Goal: Transaction & Acquisition: Purchase product/service

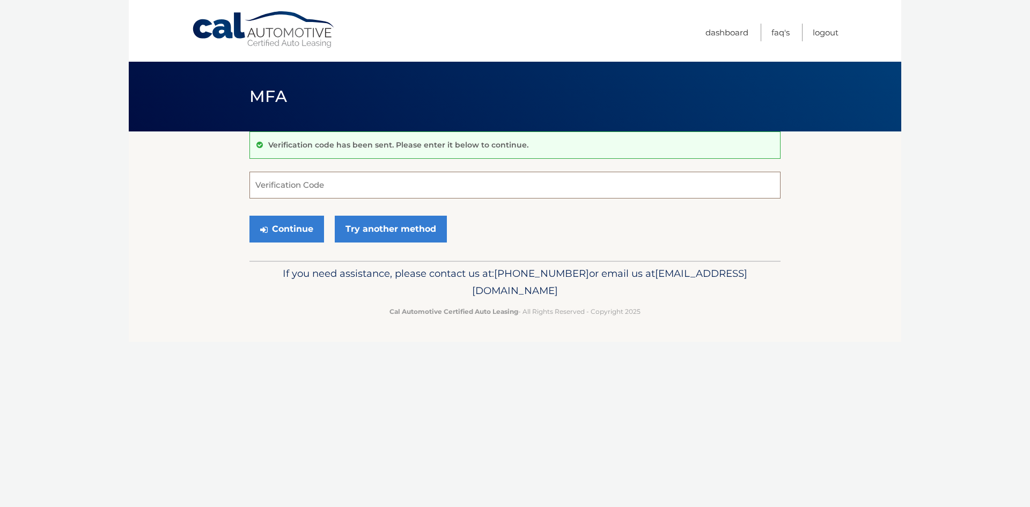
click at [347, 183] on input "Verification Code" at bounding box center [514, 185] width 531 height 27
type input "500323"
click at [249, 216] on button "Continue" at bounding box center [286, 229] width 75 height 27
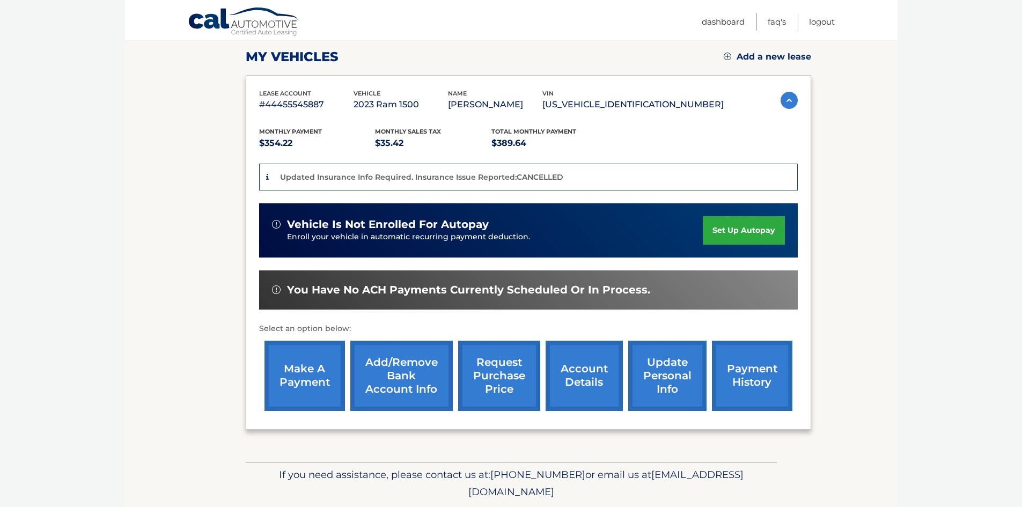
scroll to position [161, 0]
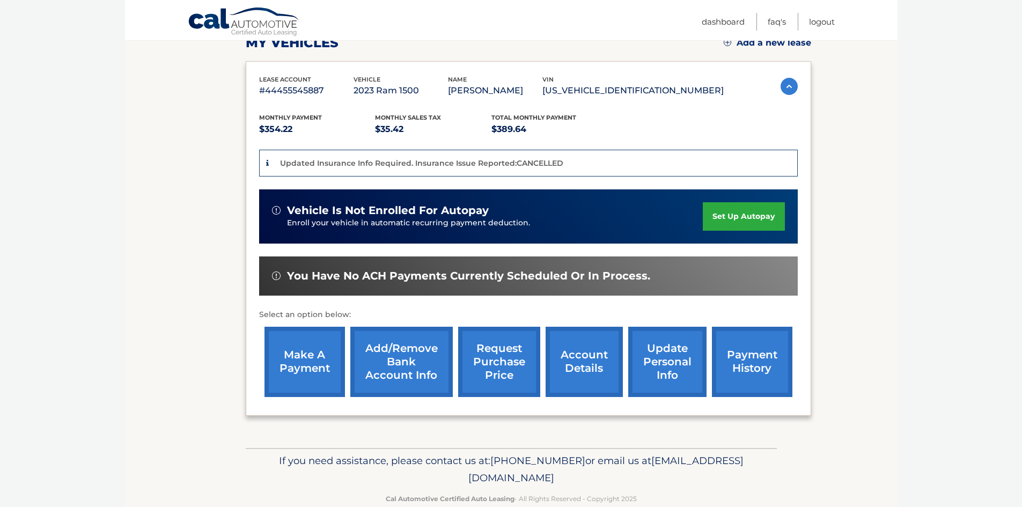
click at [312, 367] on link "make a payment" at bounding box center [304, 362] width 80 height 70
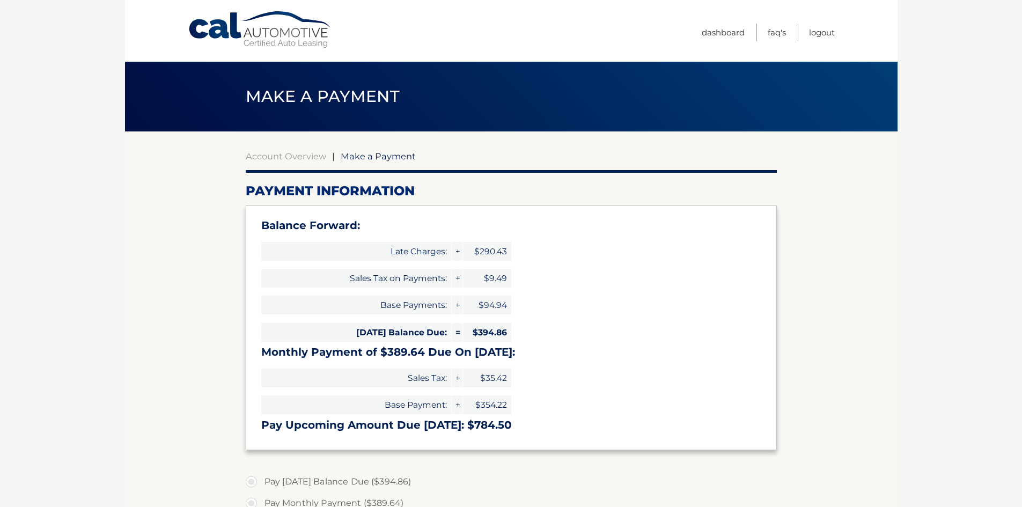
type input "784.50"
select select "NmQ3ZjYxNzktYjdiZS00NjAxLWFjZjYtNjczNmU5N2I0OTM5"
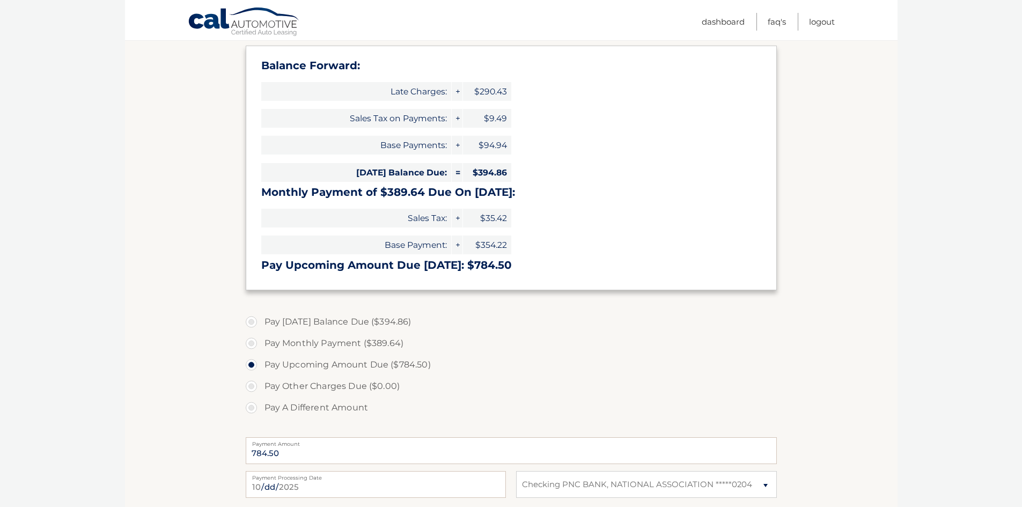
scroll to position [161, 0]
click at [249, 321] on label "Pay [DATE] Balance Due ($394.86)" at bounding box center [511, 320] width 531 height 21
click at [250, 321] on input "Pay [DATE] Balance Due ($394.86)" at bounding box center [255, 318] width 11 height 17
radio input "true"
type input "394.86"
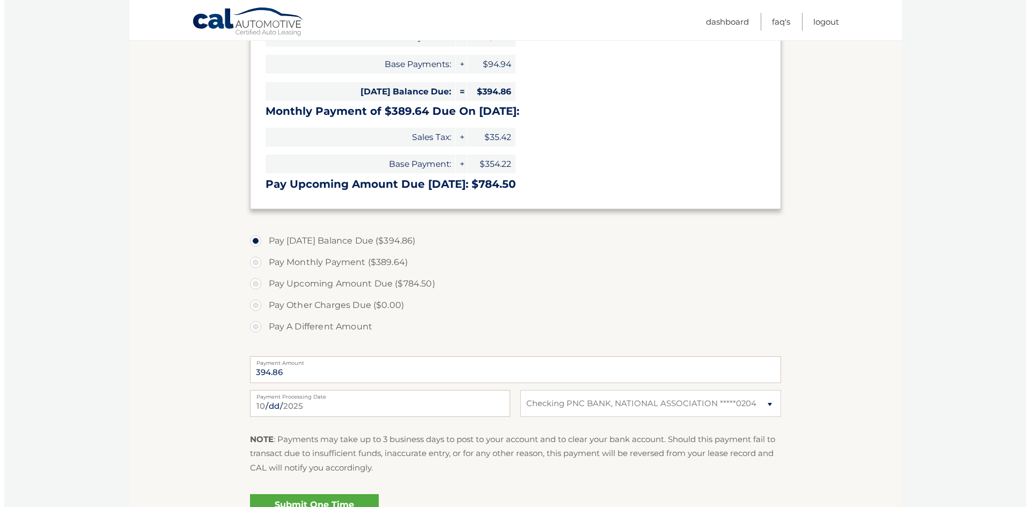
scroll to position [359, 0]
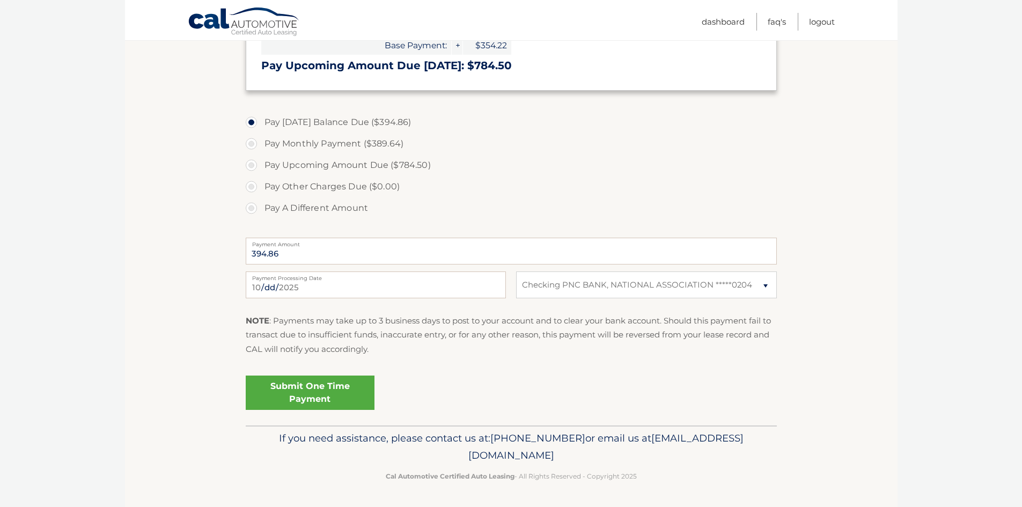
click at [310, 395] on link "Submit One Time Payment" at bounding box center [310, 392] width 129 height 34
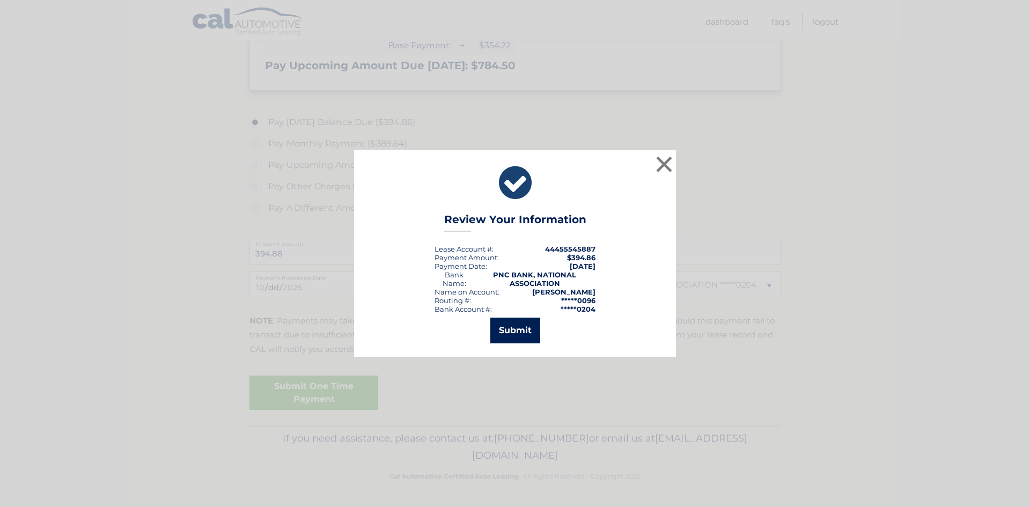
click at [511, 335] on button "Submit" at bounding box center [515, 330] width 50 height 26
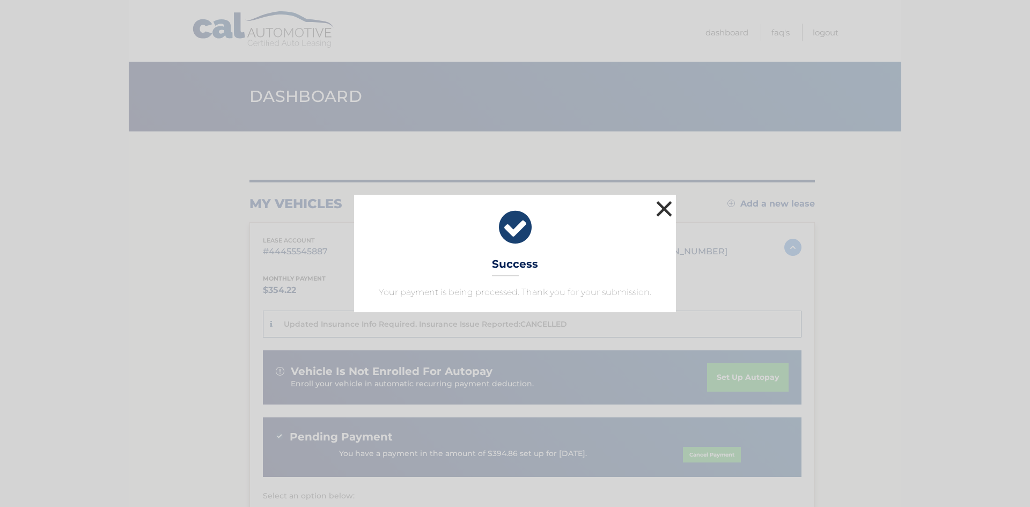
click at [661, 209] on button "×" at bounding box center [663, 208] width 21 height 21
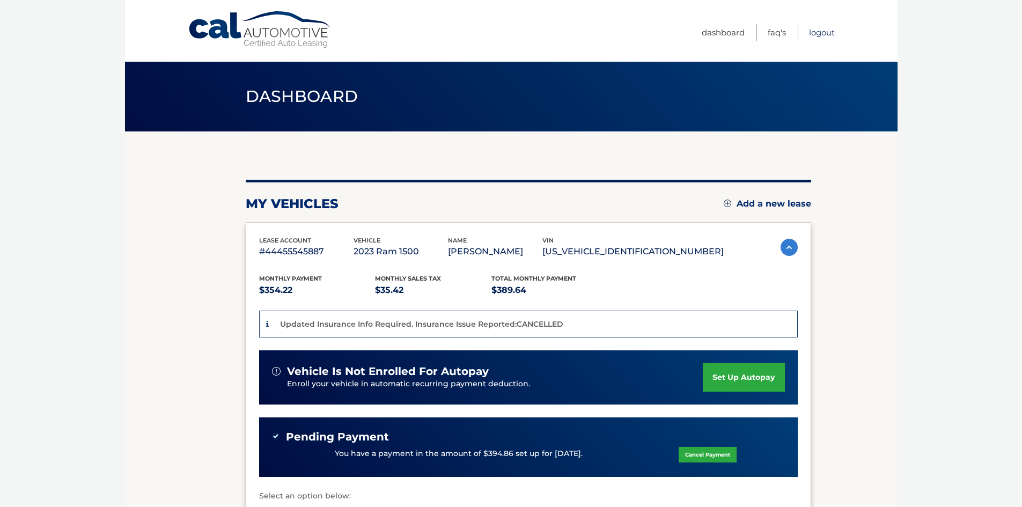
click at [818, 34] on link "Logout" at bounding box center [822, 33] width 26 height 18
